Goal: Information Seeking & Learning: Check status

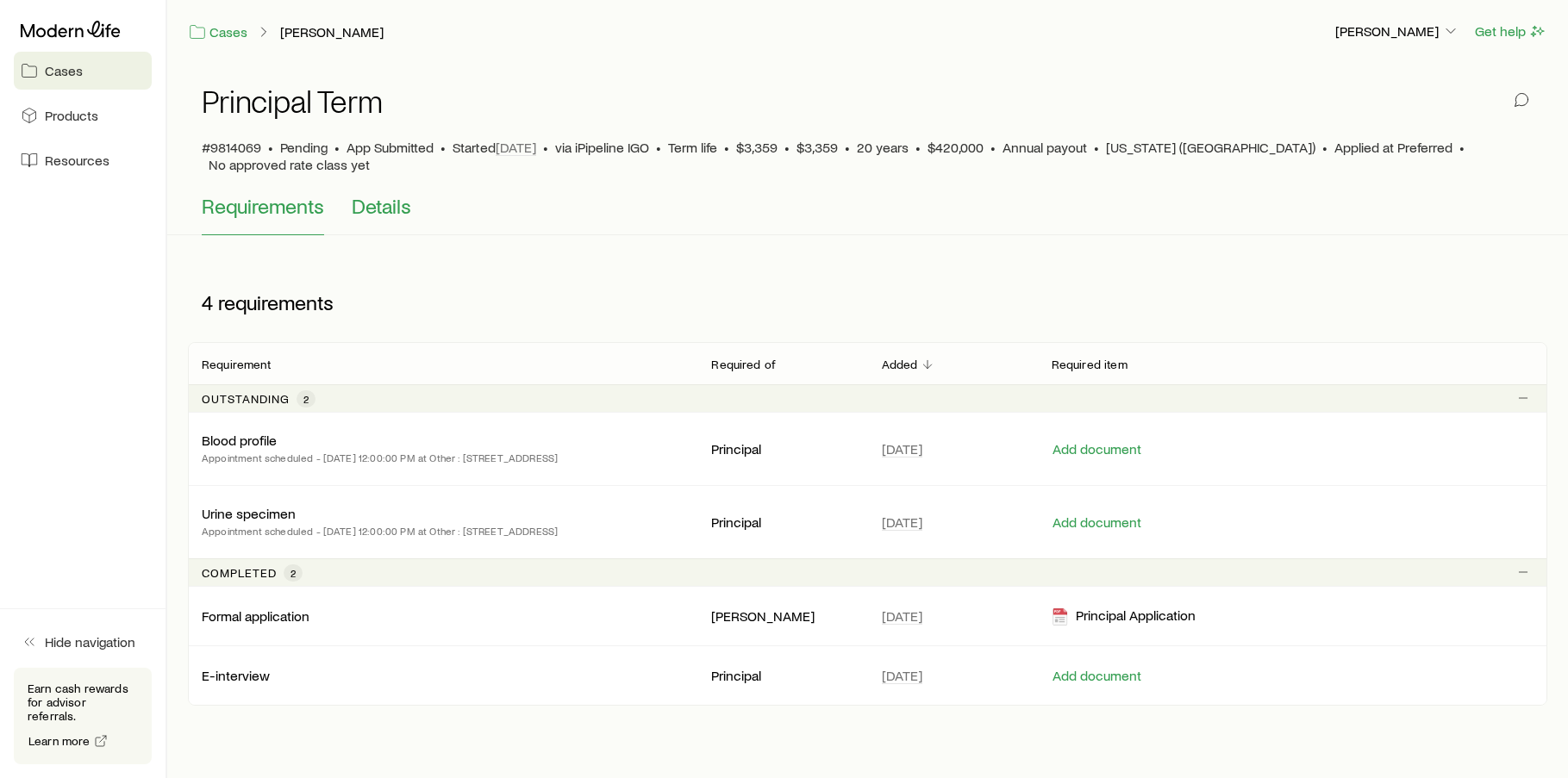
click at [377, 200] on button "Details" at bounding box center [382, 214] width 59 height 41
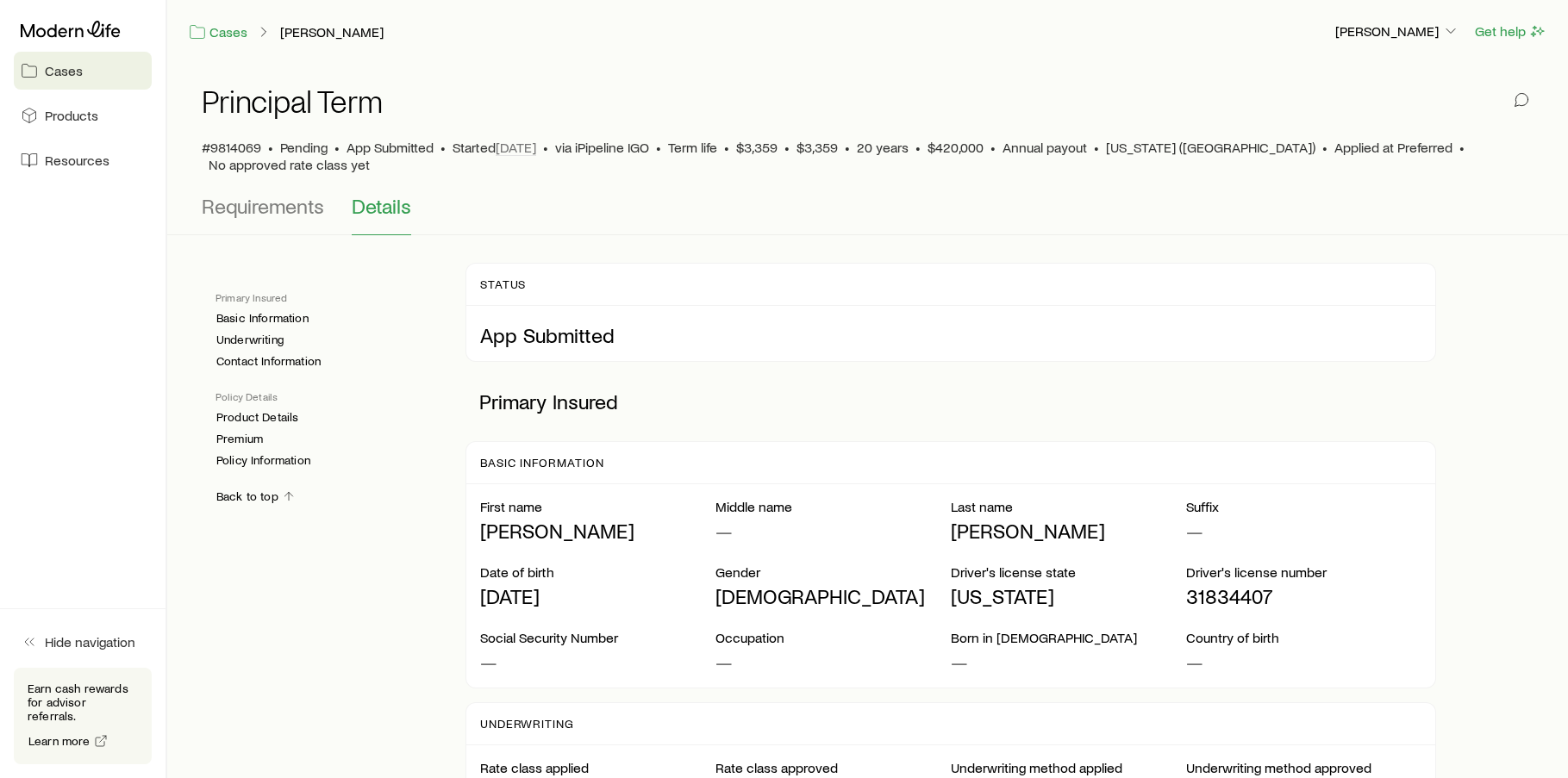
click at [49, 61] on link "Cases" at bounding box center [83, 71] width 138 height 38
